Goal: Information Seeking & Learning: Compare options

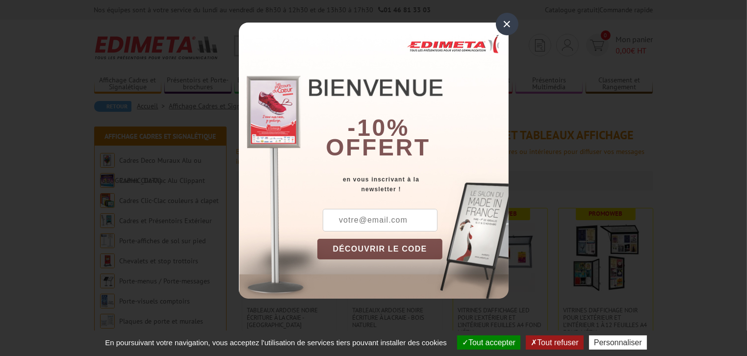
click at [506, 23] on div "×" at bounding box center [507, 24] width 23 height 23
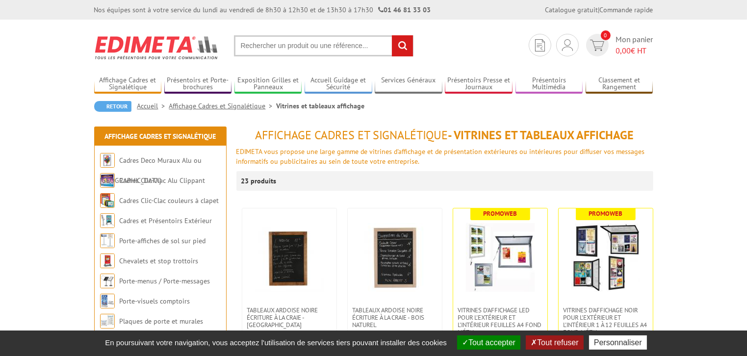
click at [305, 44] on input "text" at bounding box center [324, 45] width 180 height 21
type input "vitrine extérieure 120x150"
click at [392, 35] on input "rechercher" at bounding box center [402, 45] width 21 height 21
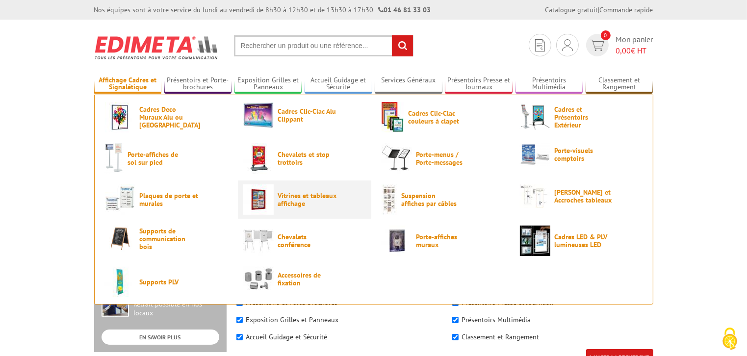
click at [297, 199] on span "Vitrines et tableaux affichage" at bounding box center [307, 200] width 59 height 16
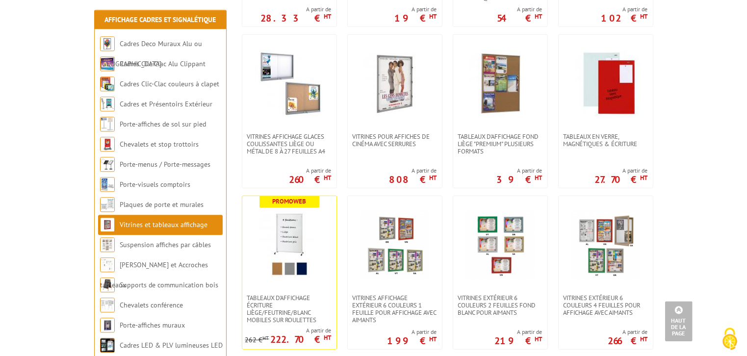
scroll to position [518, 0]
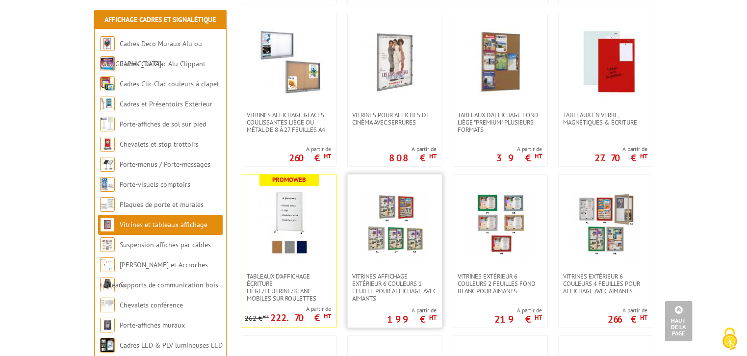
click at [402, 242] on img at bounding box center [395, 223] width 69 height 69
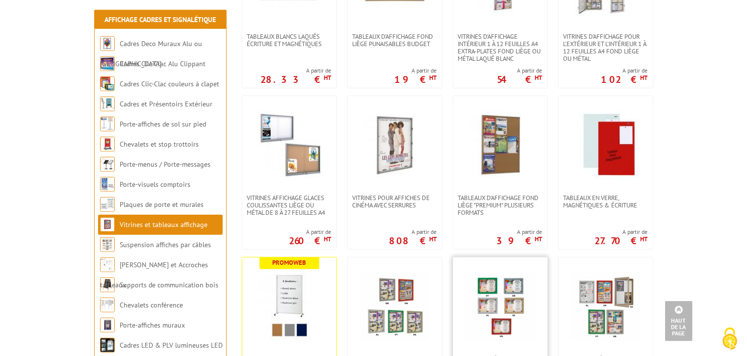
scroll to position [414, 0]
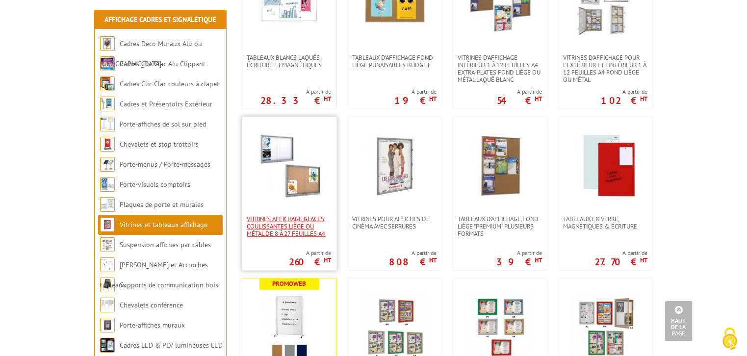
click at [292, 226] on span "Vitrines affichage glaces coulissantes liège ou métal de 8 à 27 feuilles A4" at bounding box center [289, 226] width 84 height 22
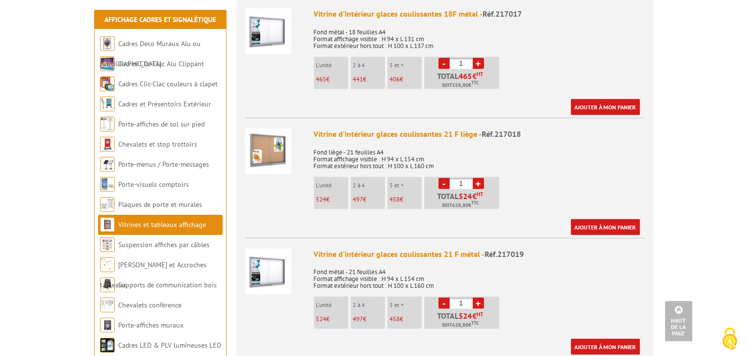
scroll to position [1139, 0]
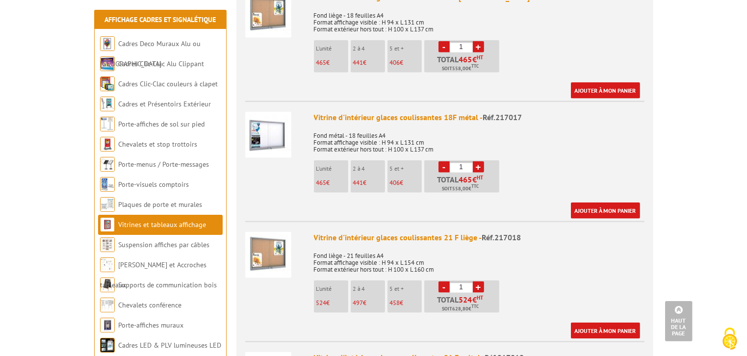
click at [273, 127] on img at bounding box center [268, 135] width 46 height 46
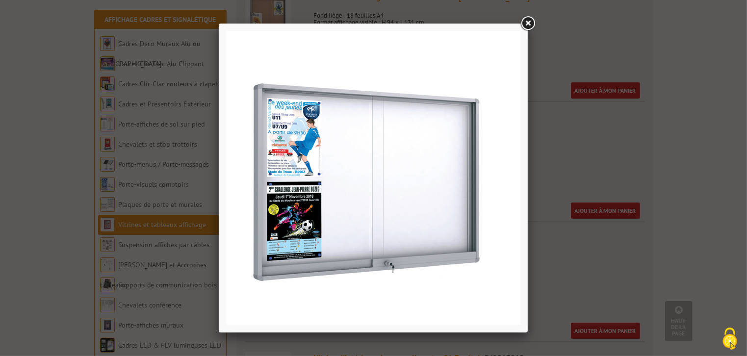
click at [531, 23] on link at bounding box center [528, 24] width 18 height 18
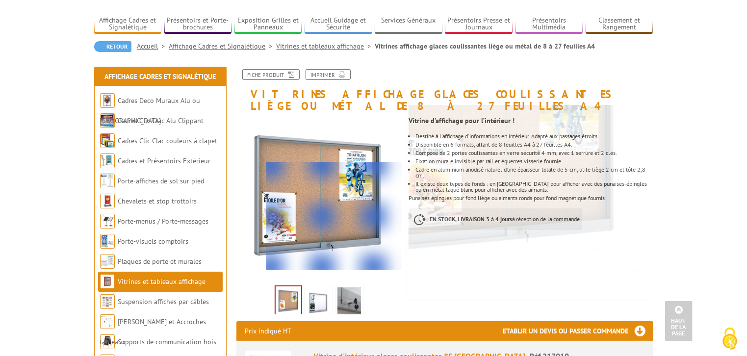
scroll to position [52, 0]
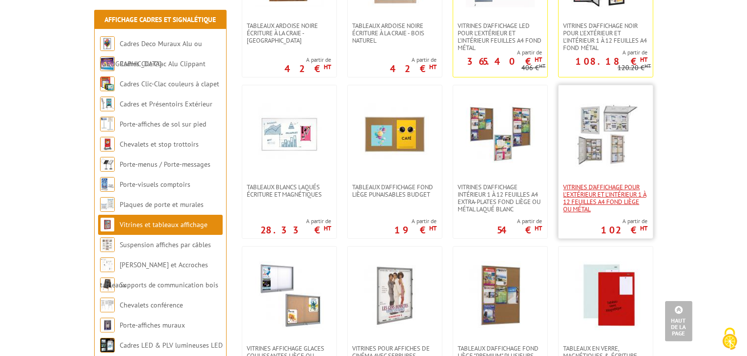
scroll to position [259, 0]
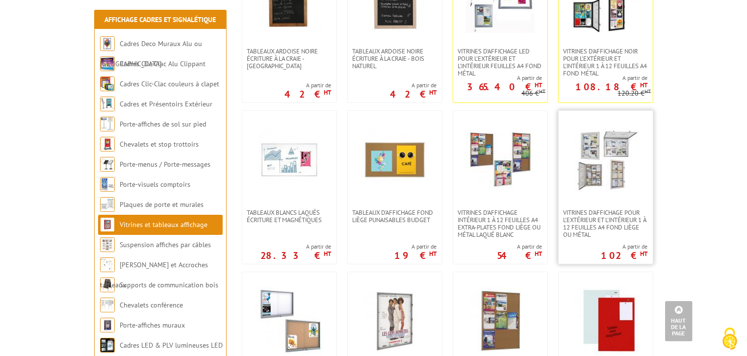
click at [605, 177] on img at bounding box center [605, 160] width 69 height 69
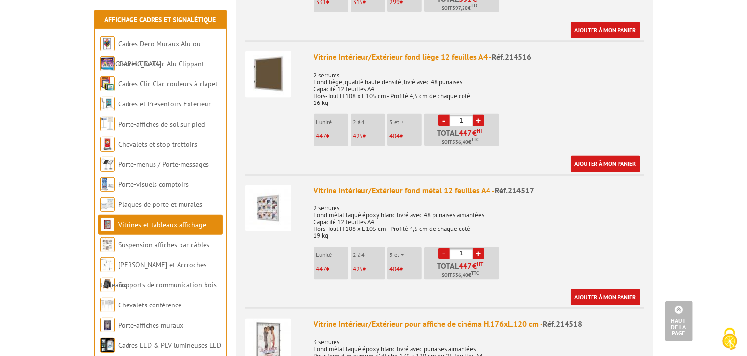
scroll to position [1605, 0]
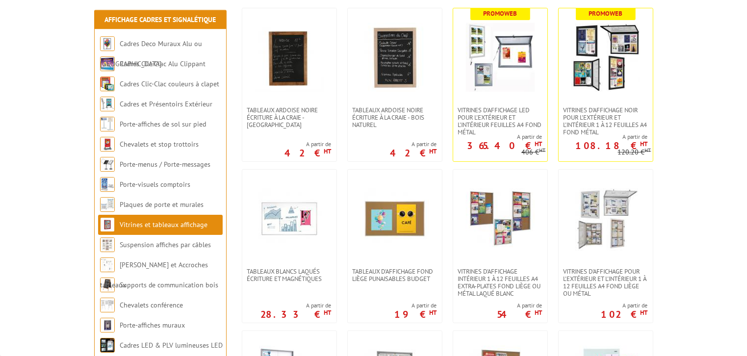
scroll to position [103, 0]
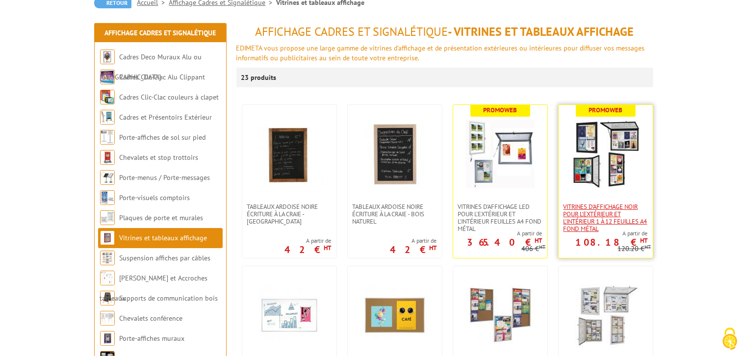
click at [602, 210] on span "VITRINES D'AFFICHAGE NOIR POUR L'EXTÉRIEUR ET L'INTÉRIEUR 1 À 12 FEUILLES A4 FO…" at bounding box center [606, 217] width 84 height 29
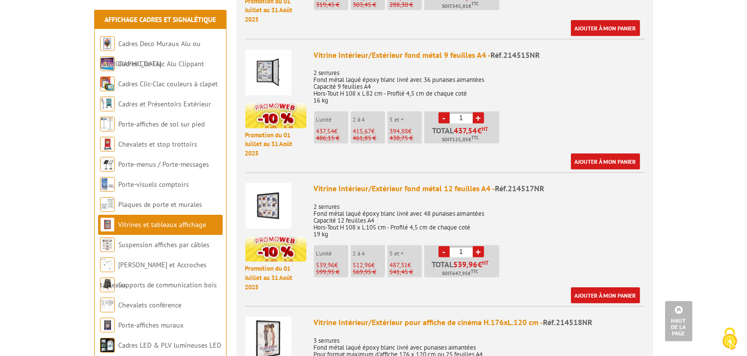
scroll to position [984, 0]
